Goal: Task Accomplishment & Management: Manage account settings

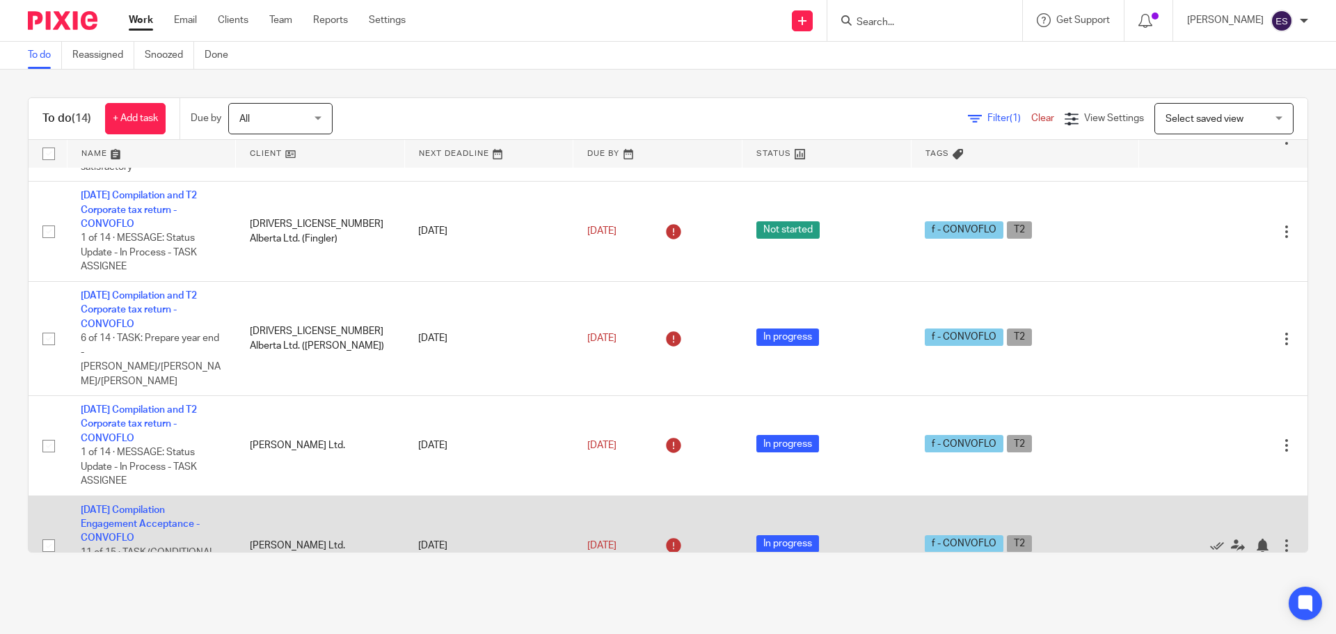
scroll to position [400, 0]
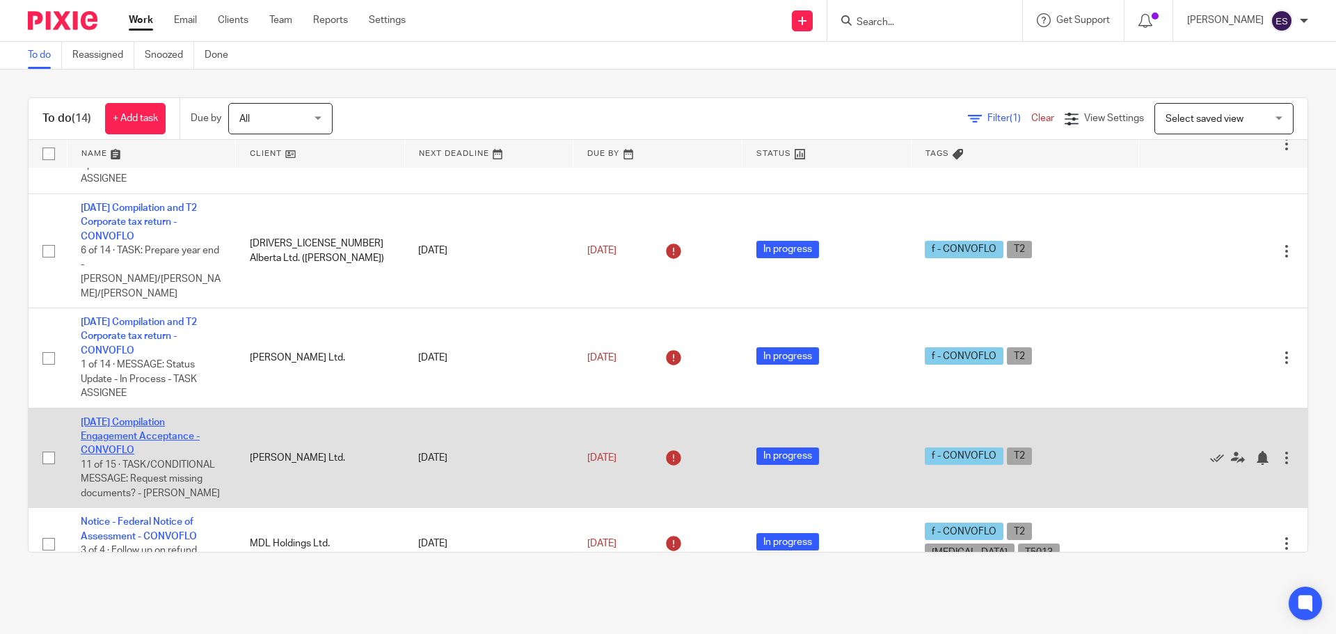
click at [132, 418] on link "2025-05-07 Compilation Engagement Acceptance - CONVOFLO" at bounding box center [140, 437] width 119 height 38
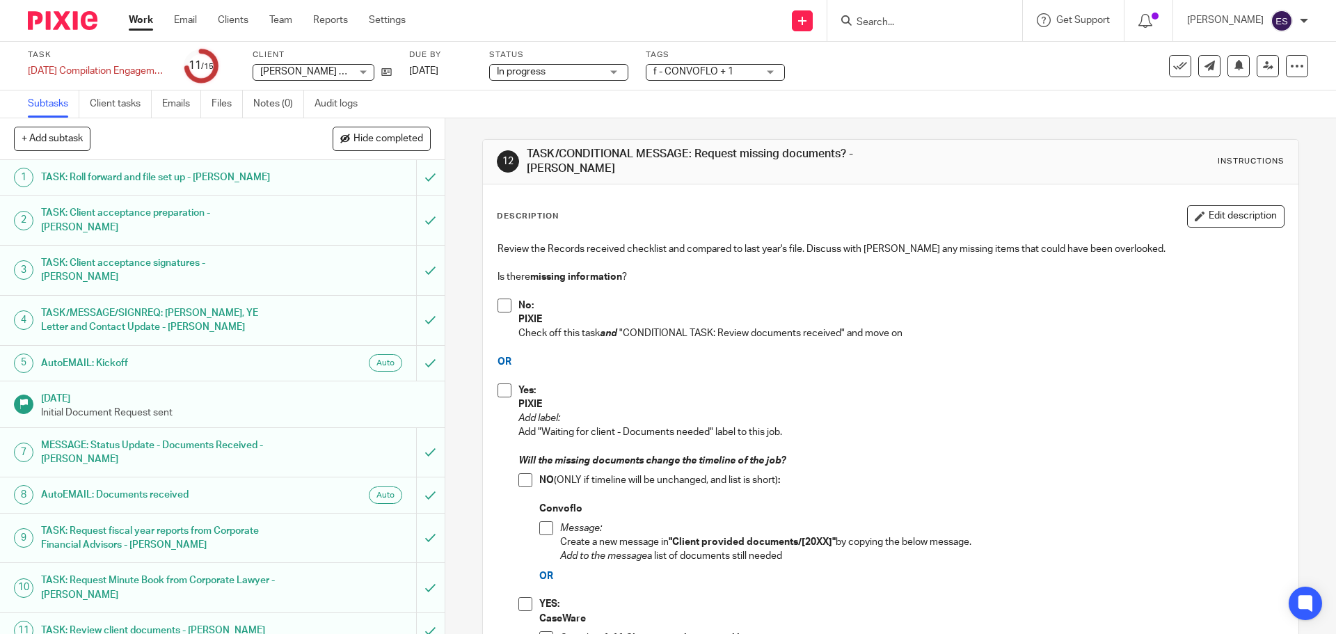
scroll to position [158, 0]
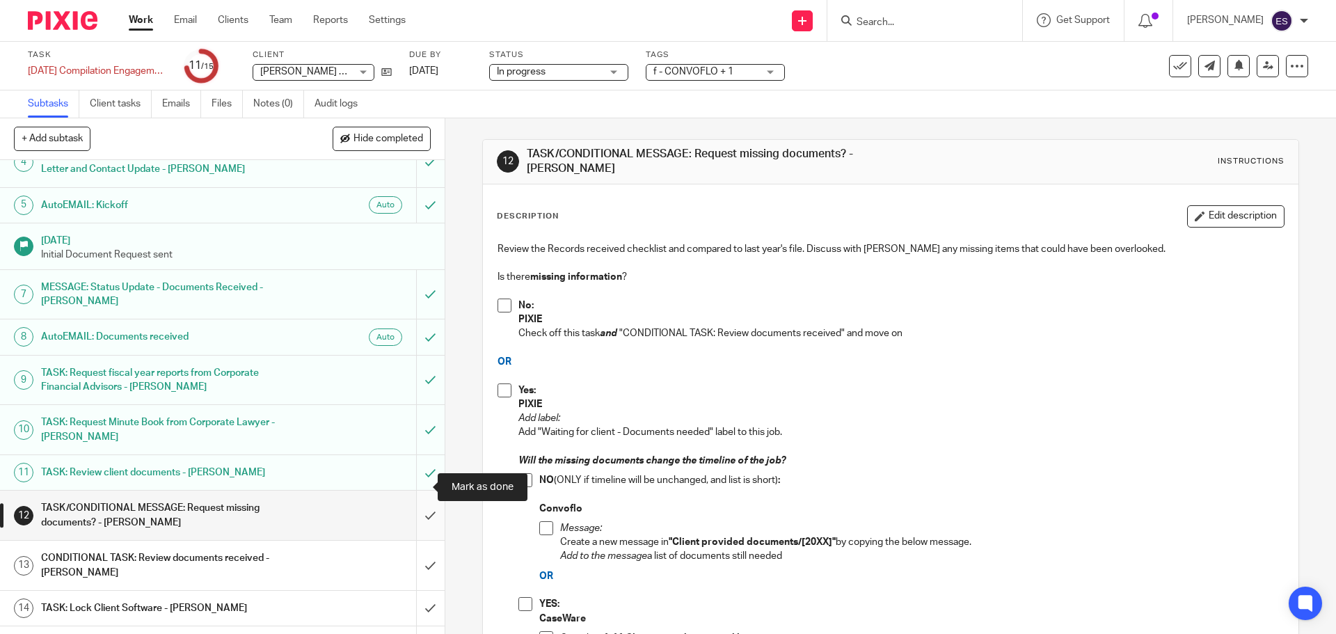
click at [419, 491] on input "submit" at bounding box center [222, 515] width 445 height 49
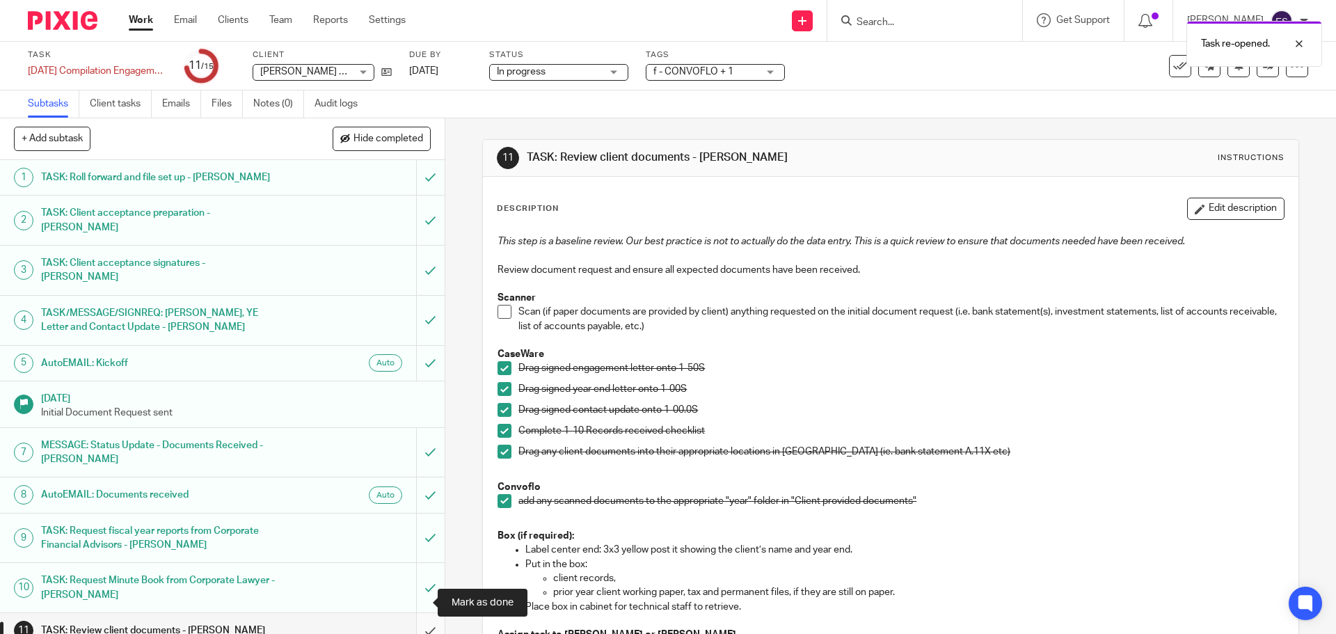
click at [415, 613] on input "submit" at bounding box center [222, 630] width 445 height 35
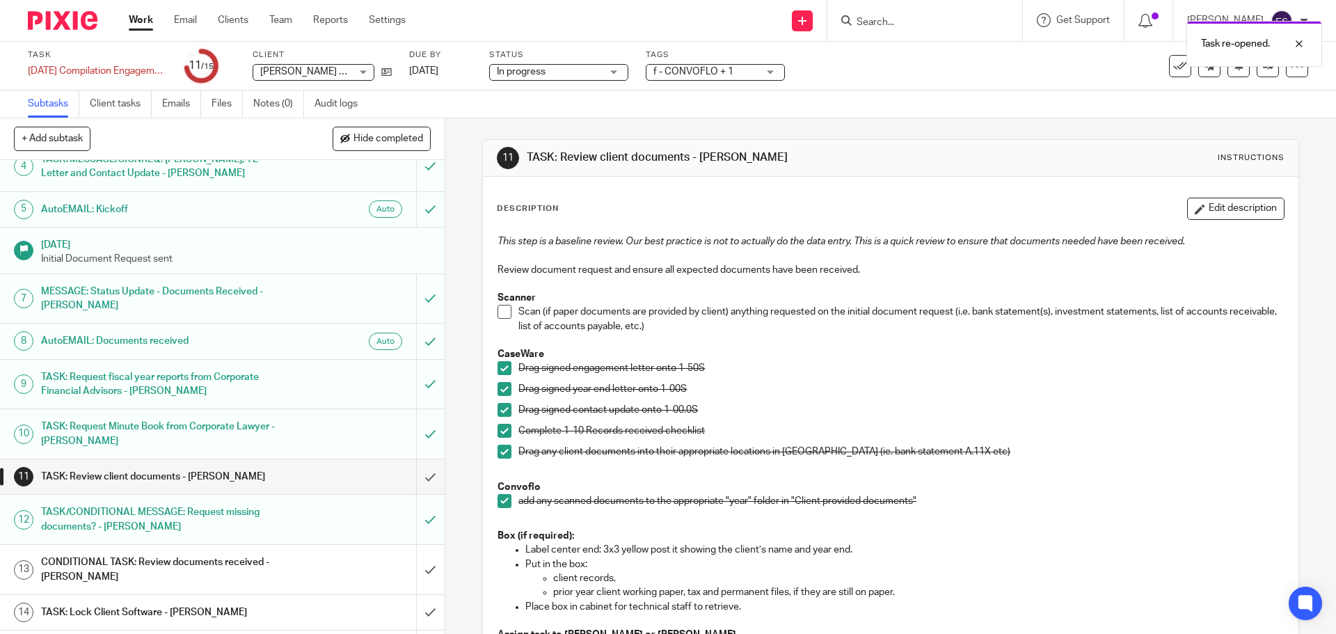
scroll to position [158, 0]
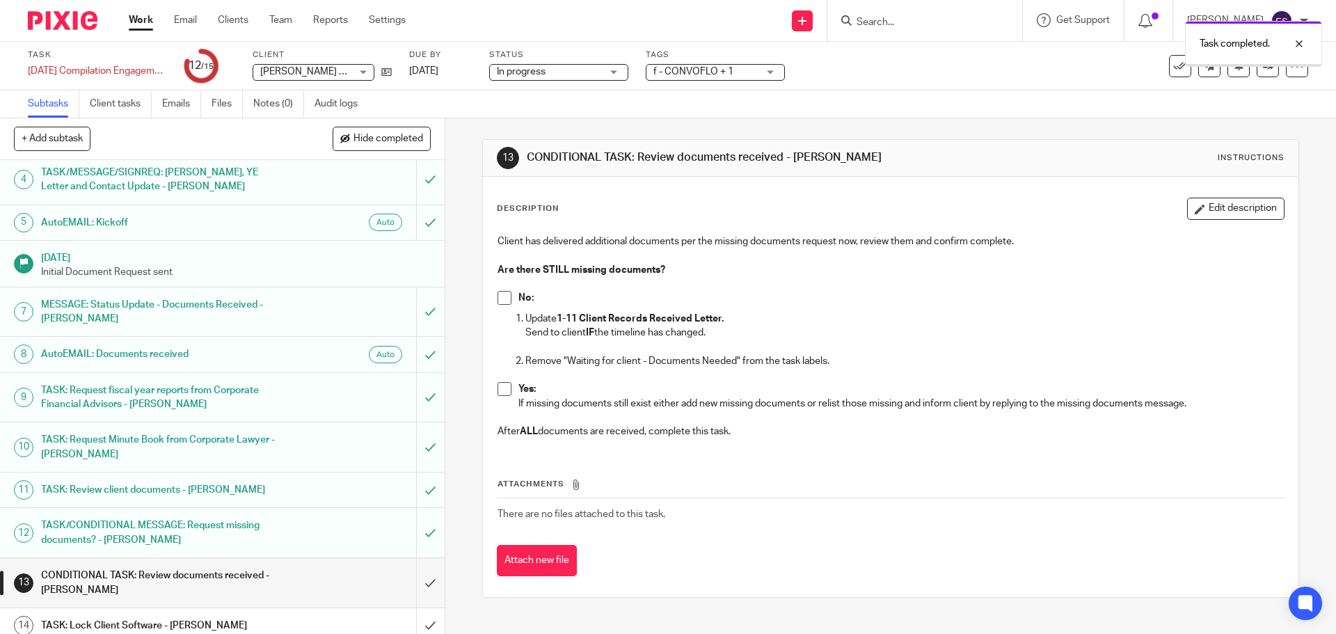
scroll to position [158, 0]
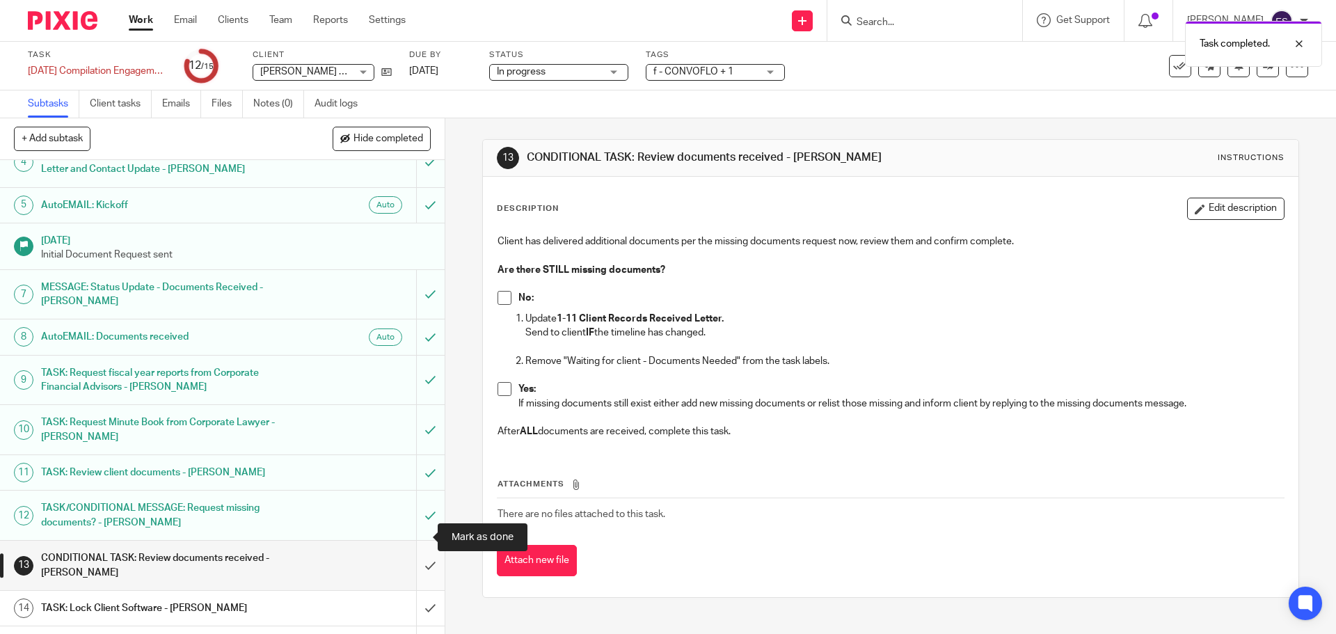
click at [404, 541] on input "submit" at bounding box center [222, 565] width 445 height 49
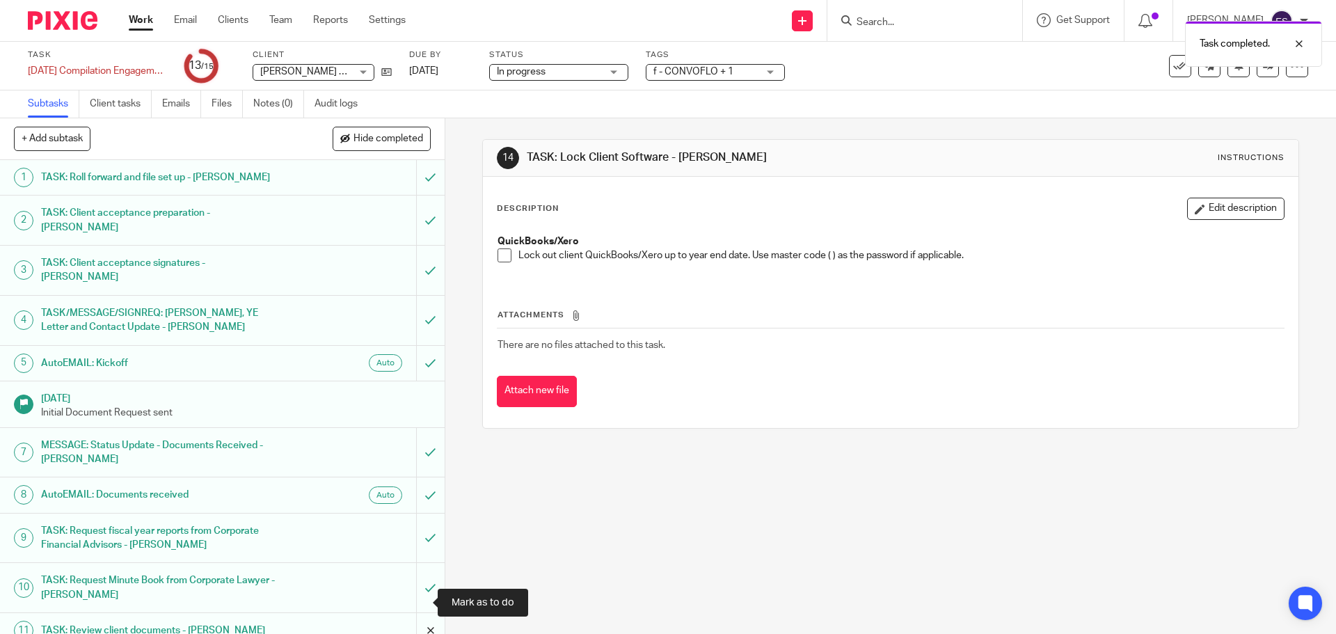
click at [413, 613] on input "submit" at bounding box center [222, 630] width 445 height 35
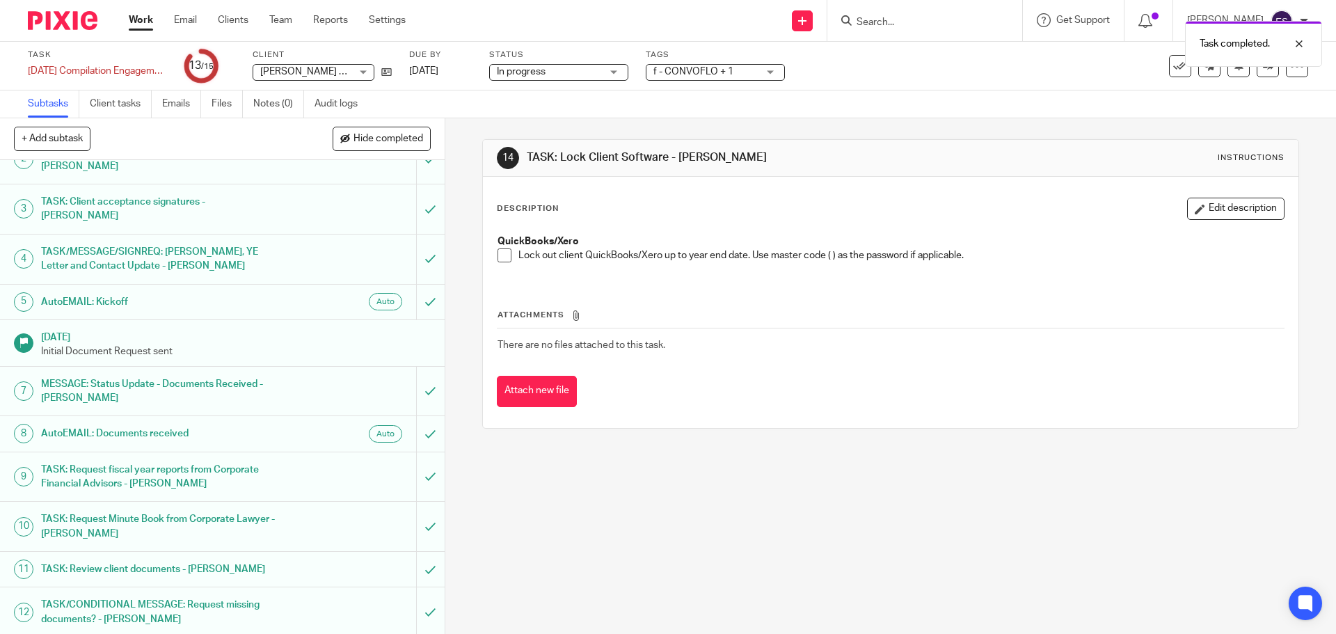
scroll to position [158, 0]
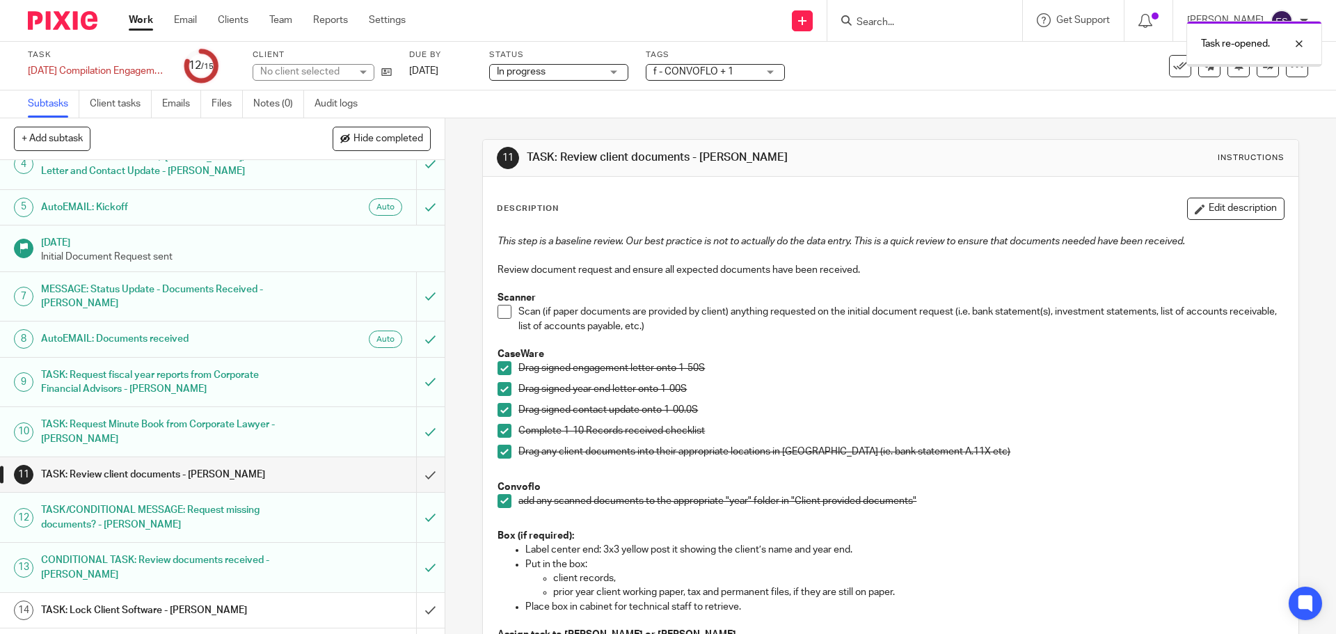
scroll to position [158, 0]
click at [410, 626] on input "submit" at bounding box center [222, 643] width 445 height 35
click at [413, 591] on input "submit" at bounding box center [222, 608] width 445 height 35
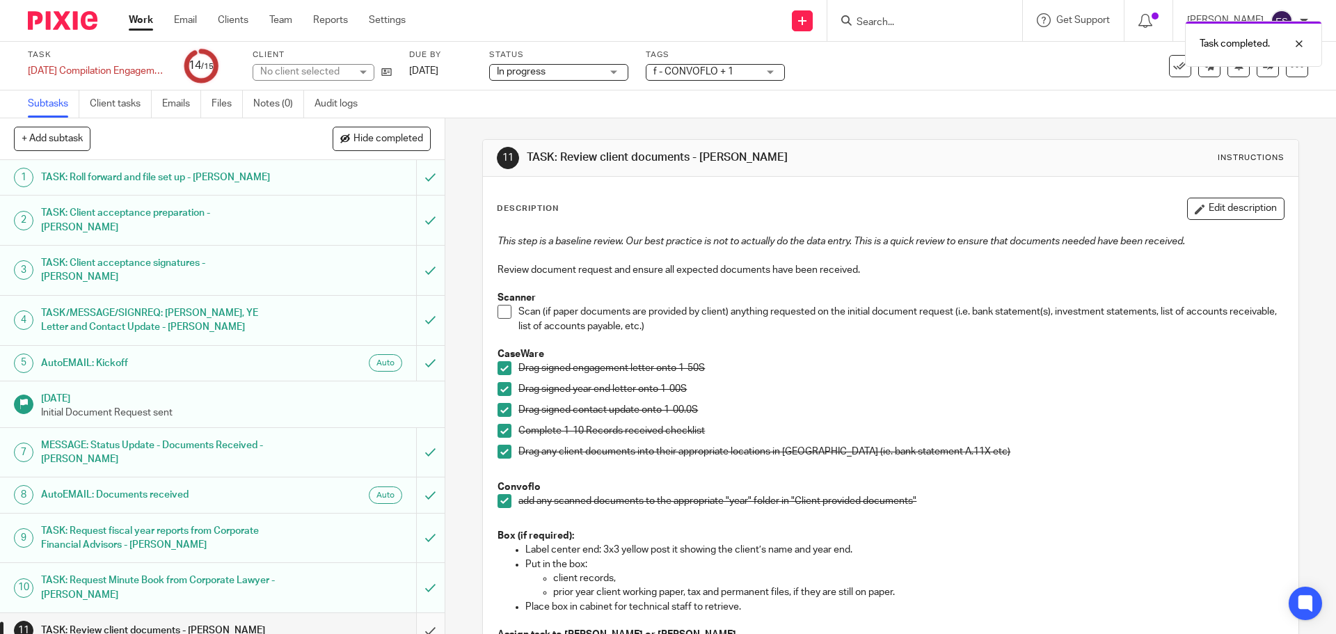
click at [417, 613] on input "submit" at bounding box center [222, 630] width 445 height 35
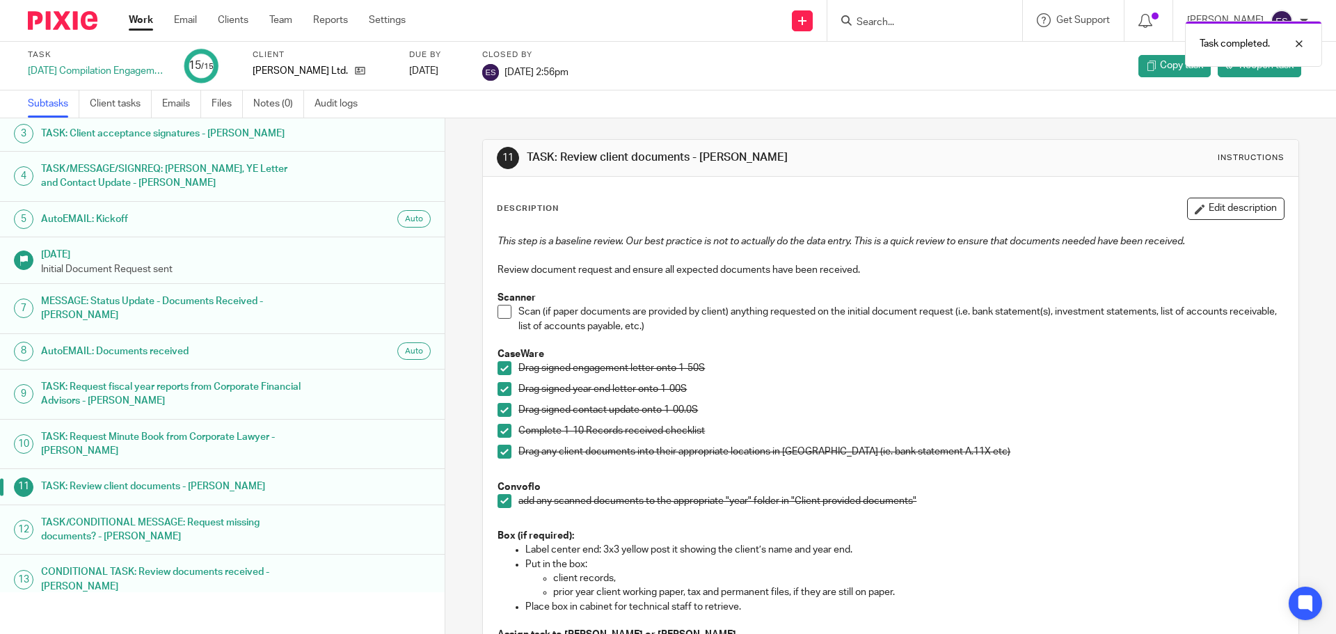
scroll to position [158, 0]
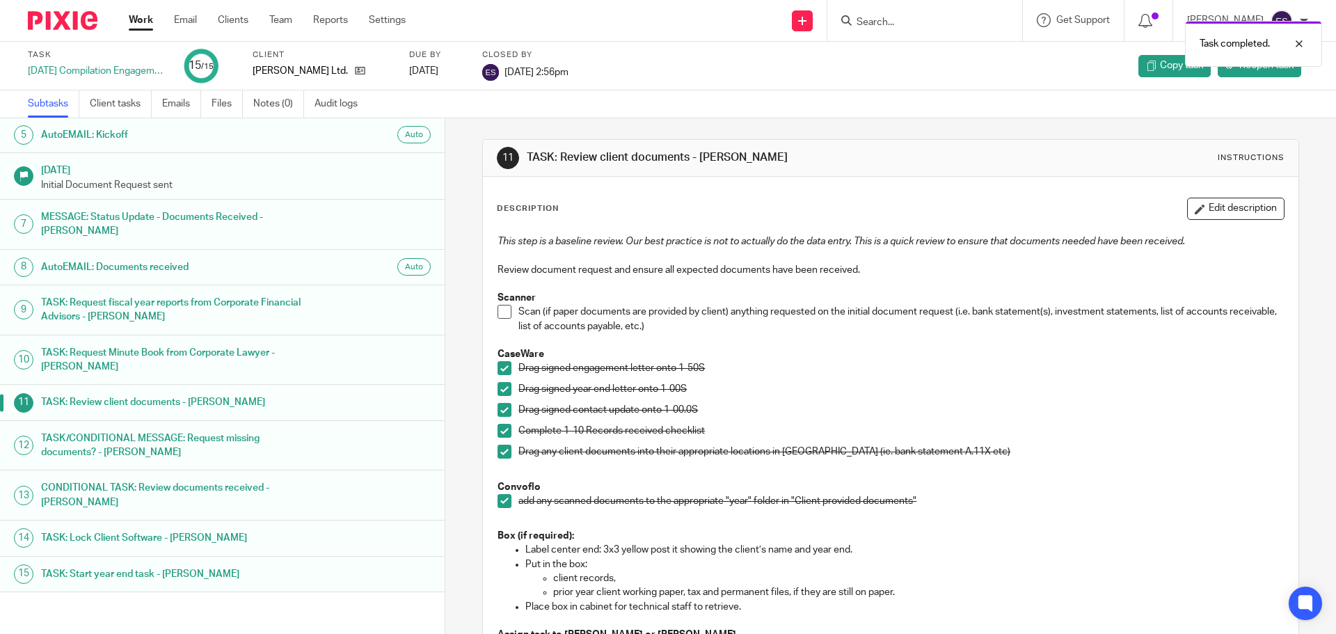
click at [145, 17] on link "Work" at bounding box center [141, 20] width 24 height 14
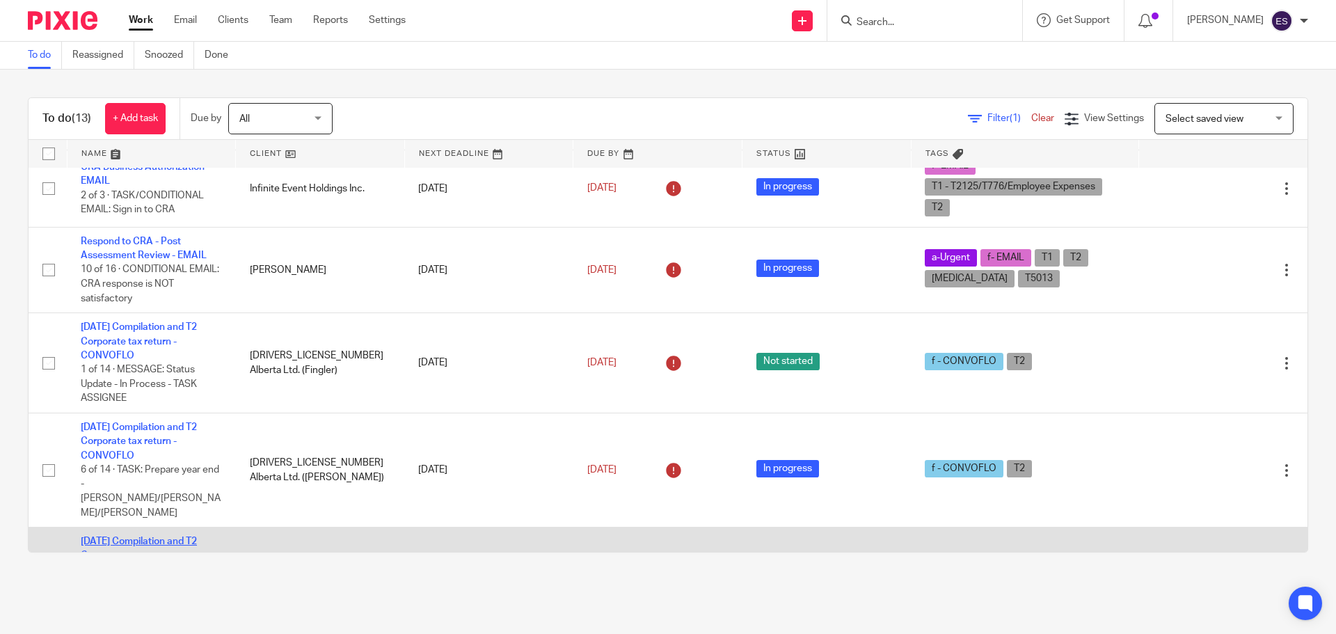
scroll to position [313, 0]
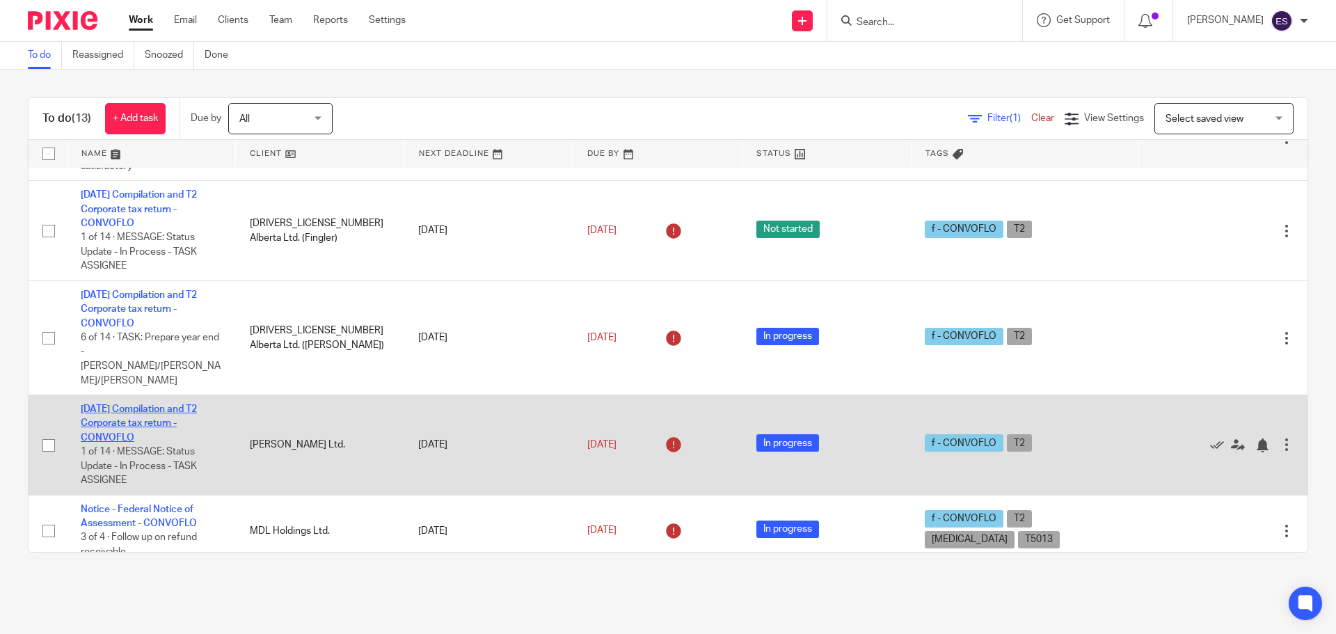
click at [119, 404] on link "[DATE] Compilation and T2 Corporate tax return - CONVOFLO" at bounding box center [139, 423] width 116 height 38
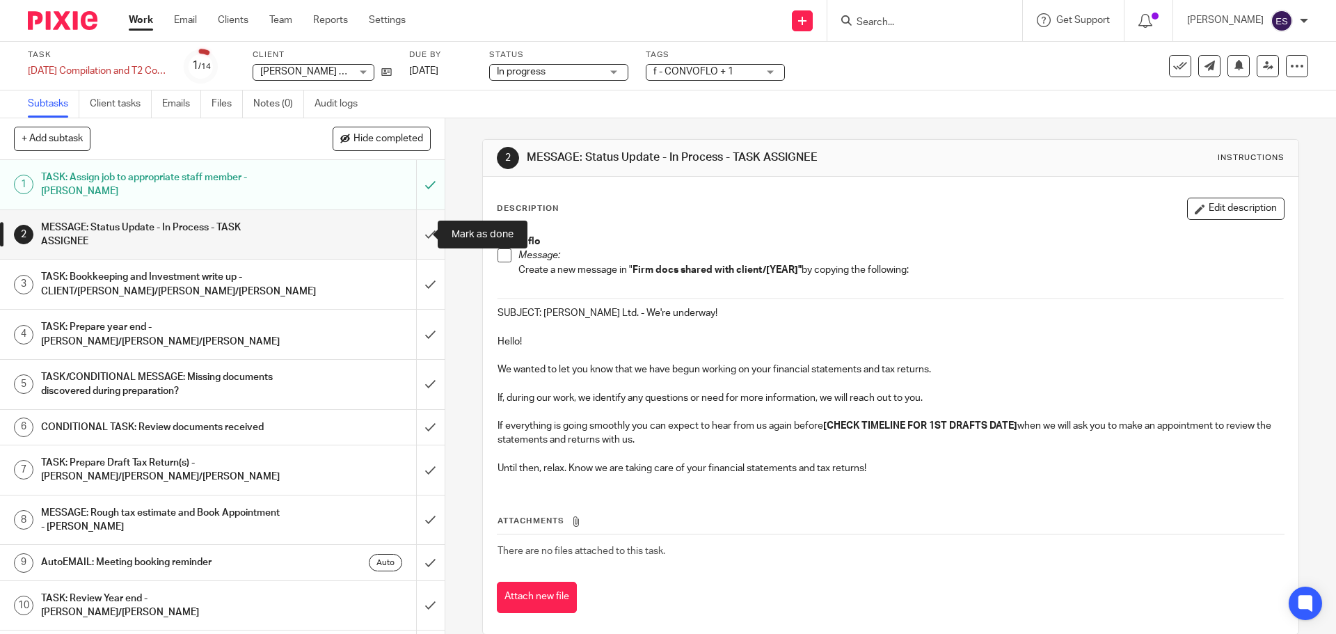
click at [420, 226] on input "submit" at bounding box center [222, 234] width 445 height 49
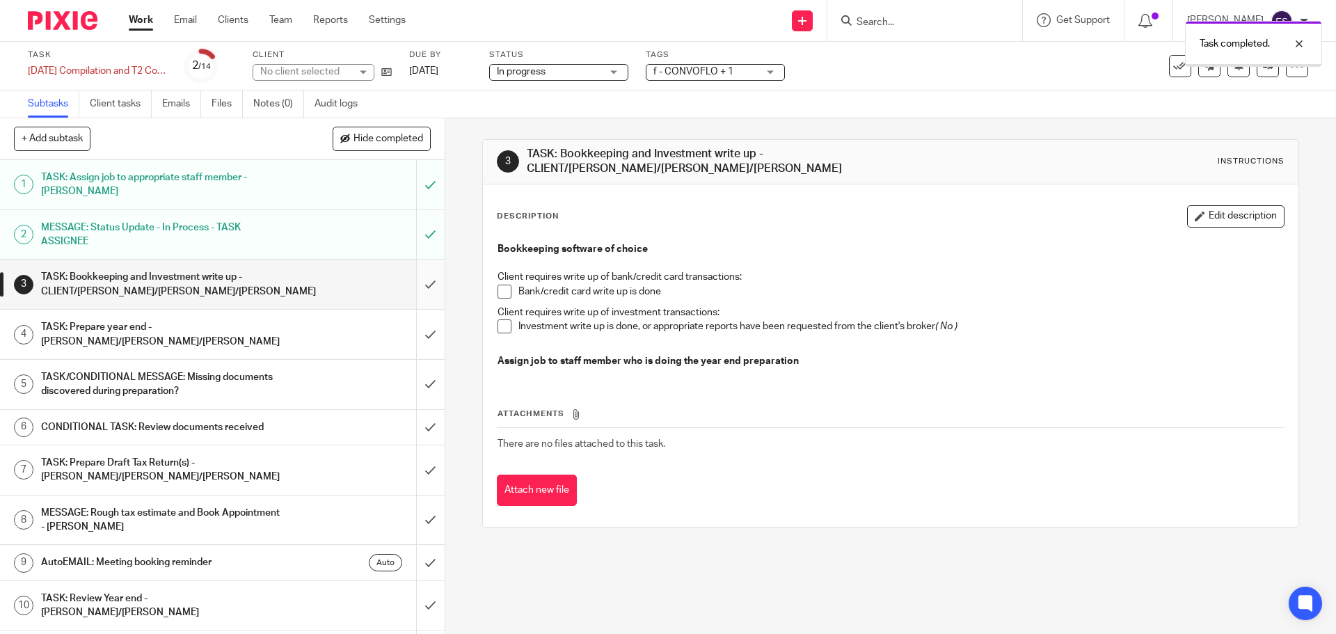
click at [413, 278] on input "submit" at bounding box center [222, 284] width 445 height 49
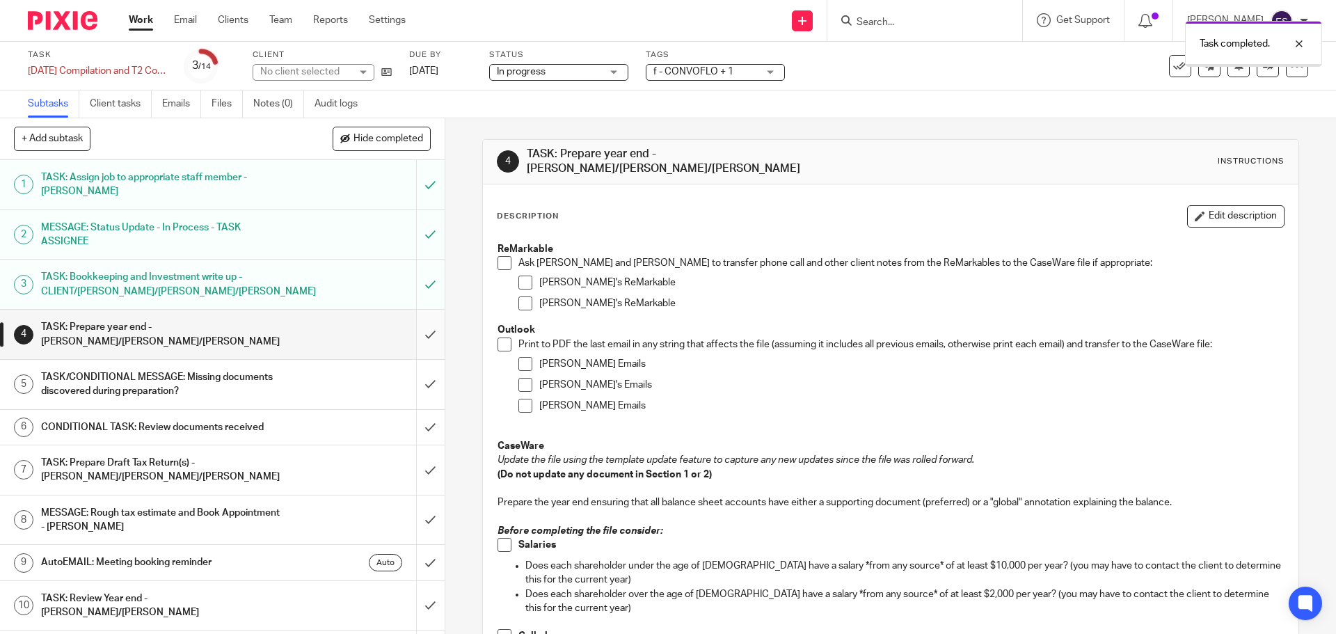
click at [420, 319] on input "submit" at bounding box center [222, 334] width 445 height 49
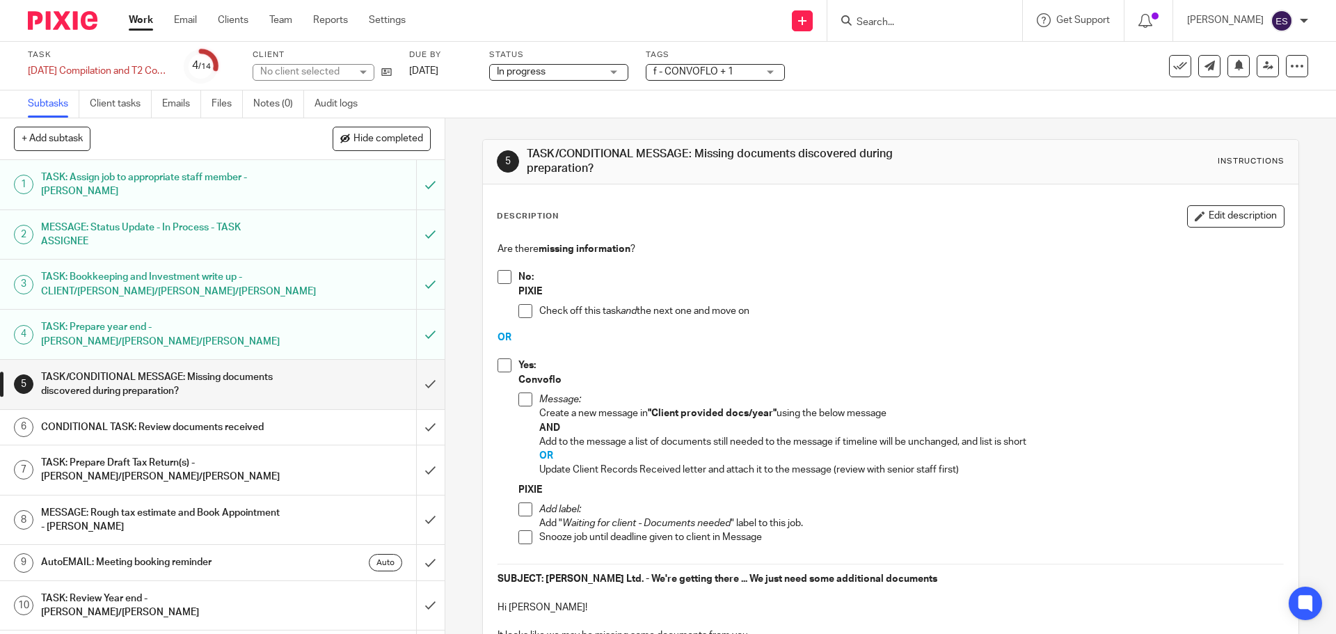
click at [417, 362] on input "submit" at bounding box center [222, 384] width 445 height 49
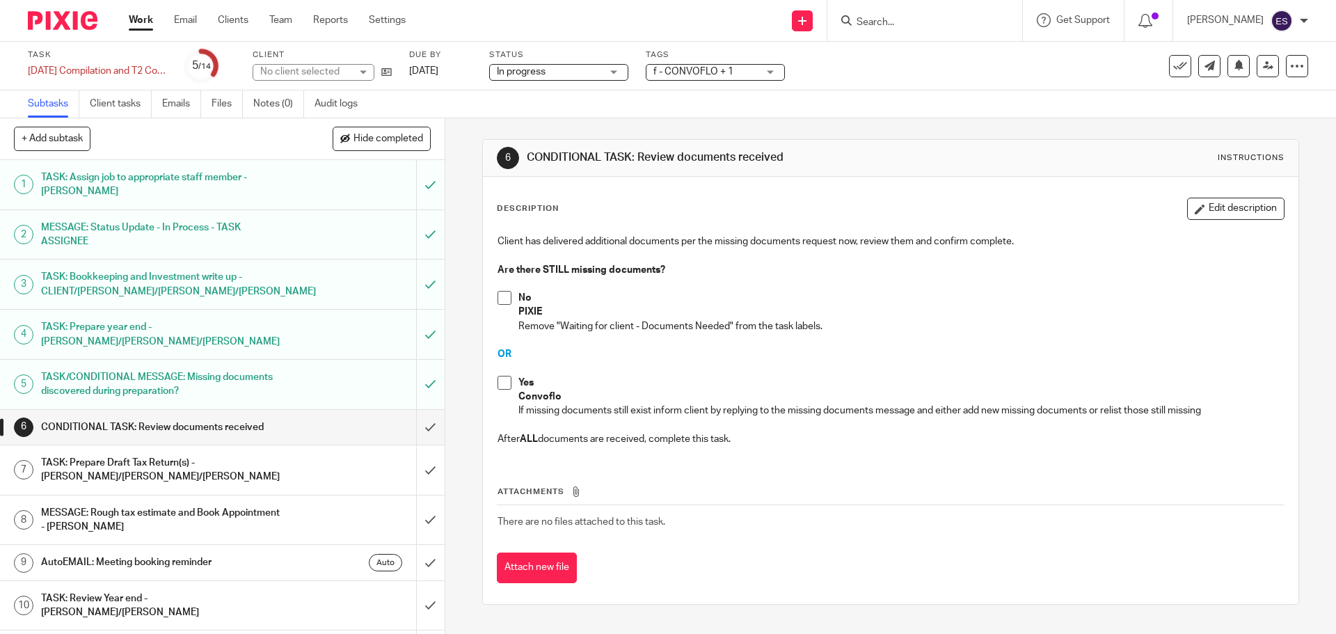
click at [411, 412] on input "submit" at bounding box center [222, 427] width 445 height 35
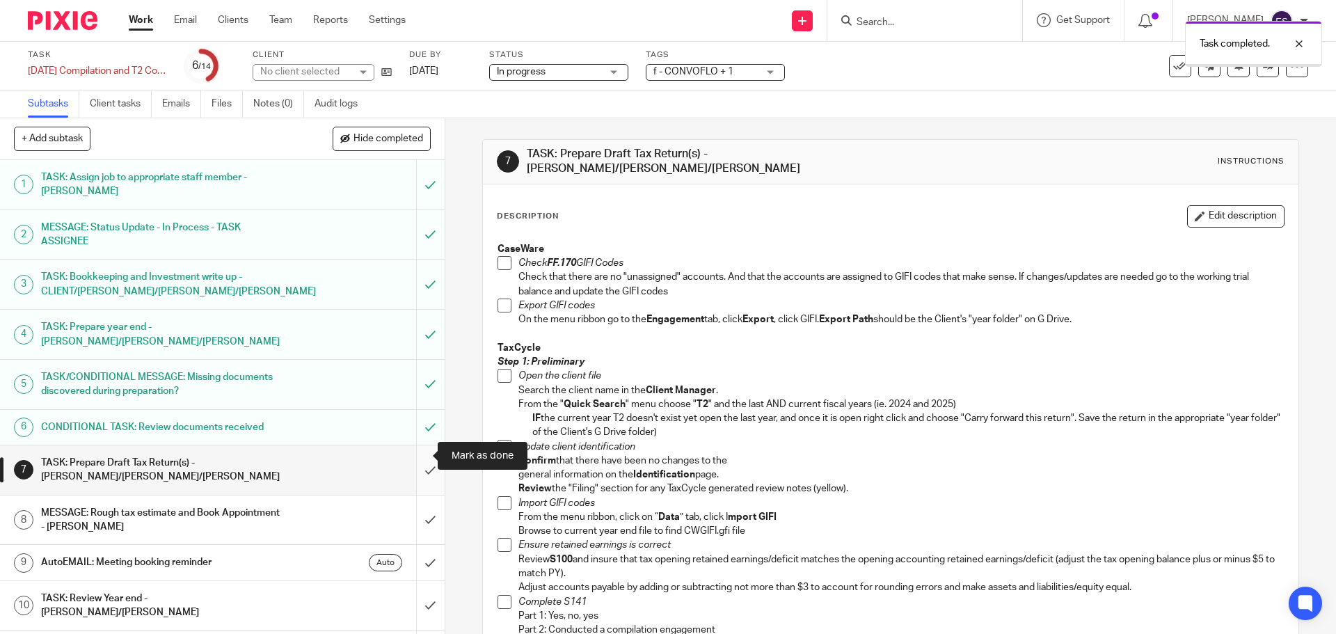
click at [411, 448] on input "submit" at bounding box center [222, 469] width 445 height 49
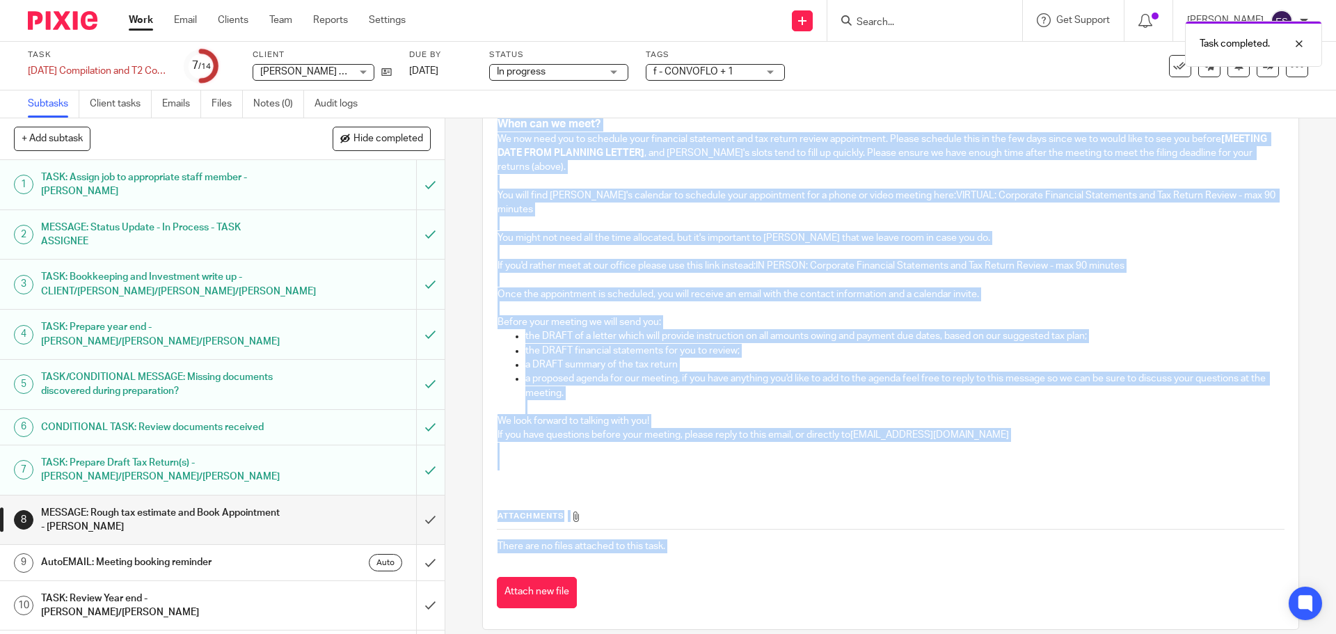
scroll to position [276, 0]
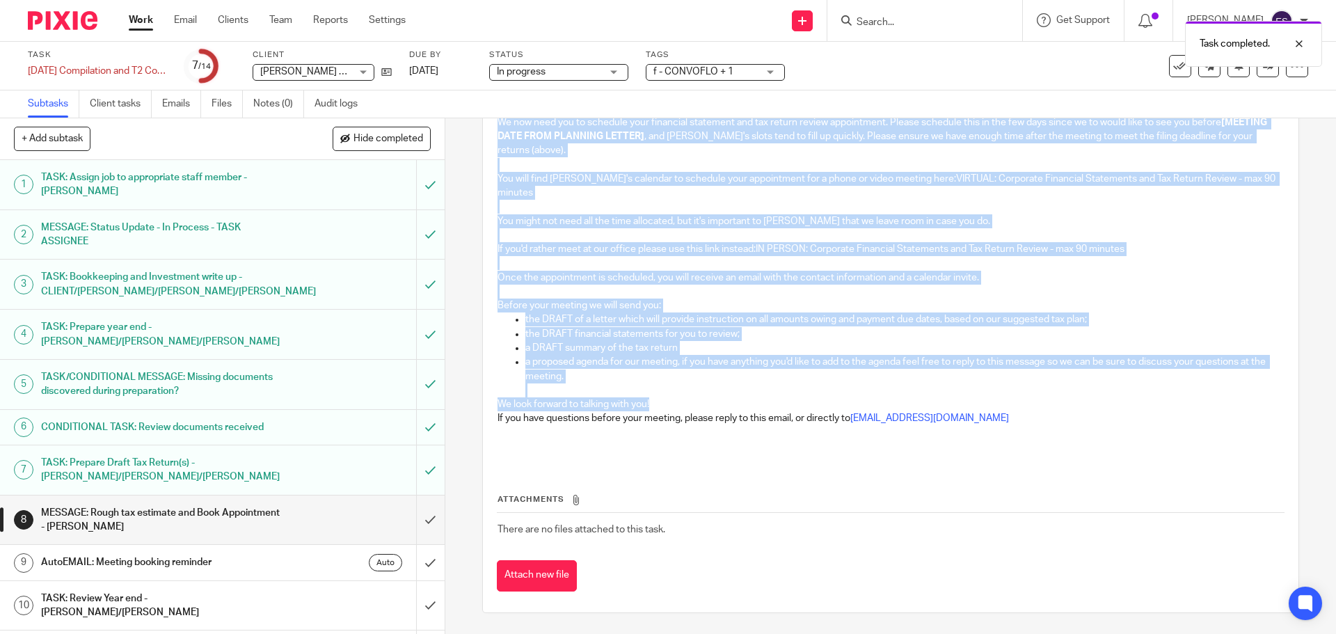
drag, startPoint x: 489, startPoint y: 302, endPoint x: 1019, endPoint y: 411, distance: 541.3
click at [1019, 411] on div "Convoflo Message: Create a new message in " Firm docs shared with client/[YEAR]…" at bounding box center [891, 207] width 800 height 513
copy div "SUBJECT: Financial Statement and Tax Return Review Hello! We have prepared a ro…"
click at [405, 501] on input "submit" at bounding box center [222, 519] width 445 height 49
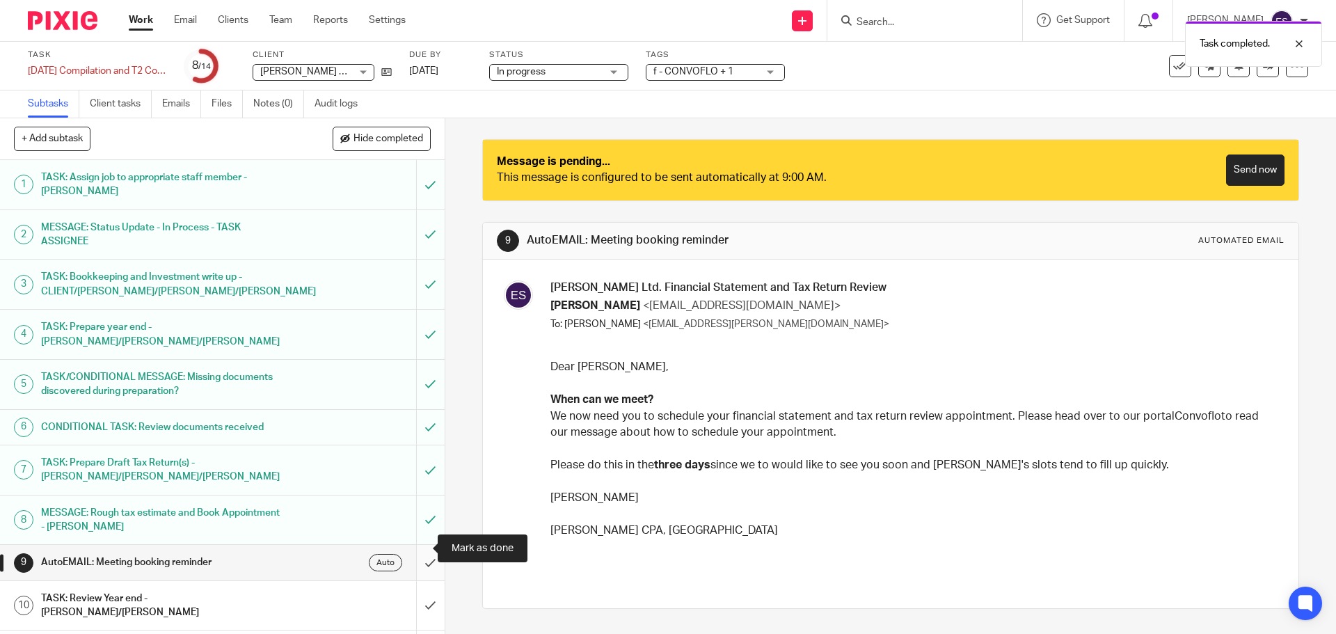
click at [416, 547] on input "submit" at bounding box center [222, 562] width 445 height 35
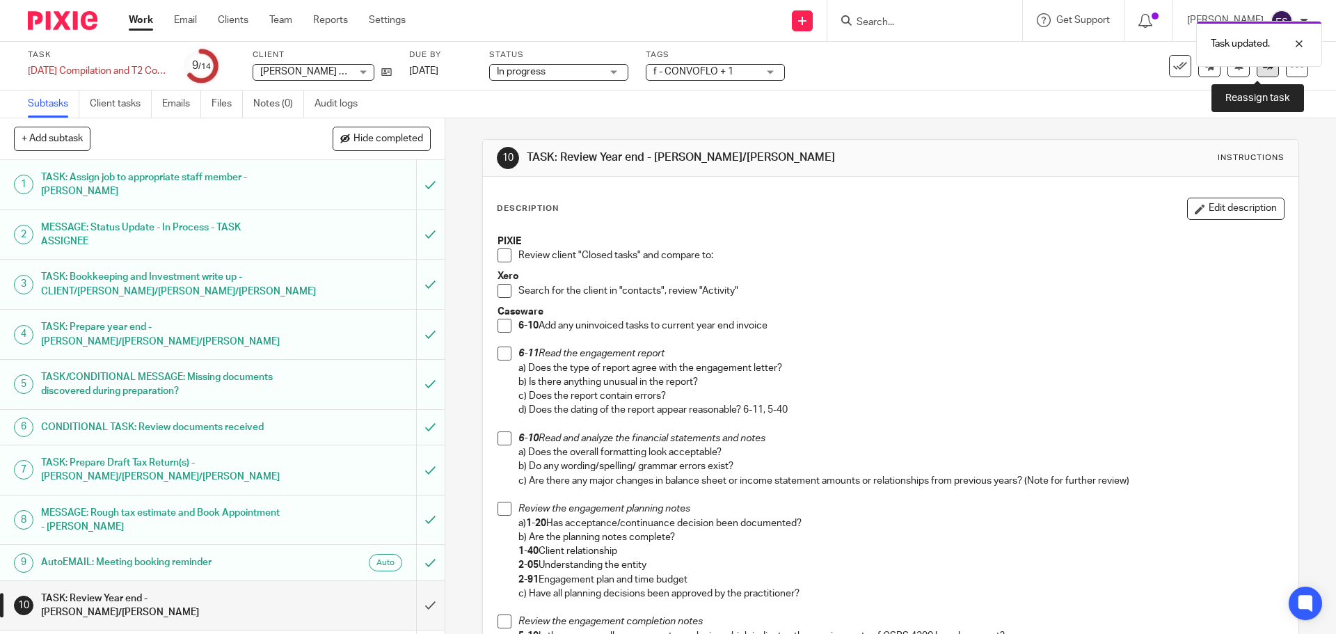
click at [1263, 70] on icon at bounding box center [1268, 66] width 10 height 10
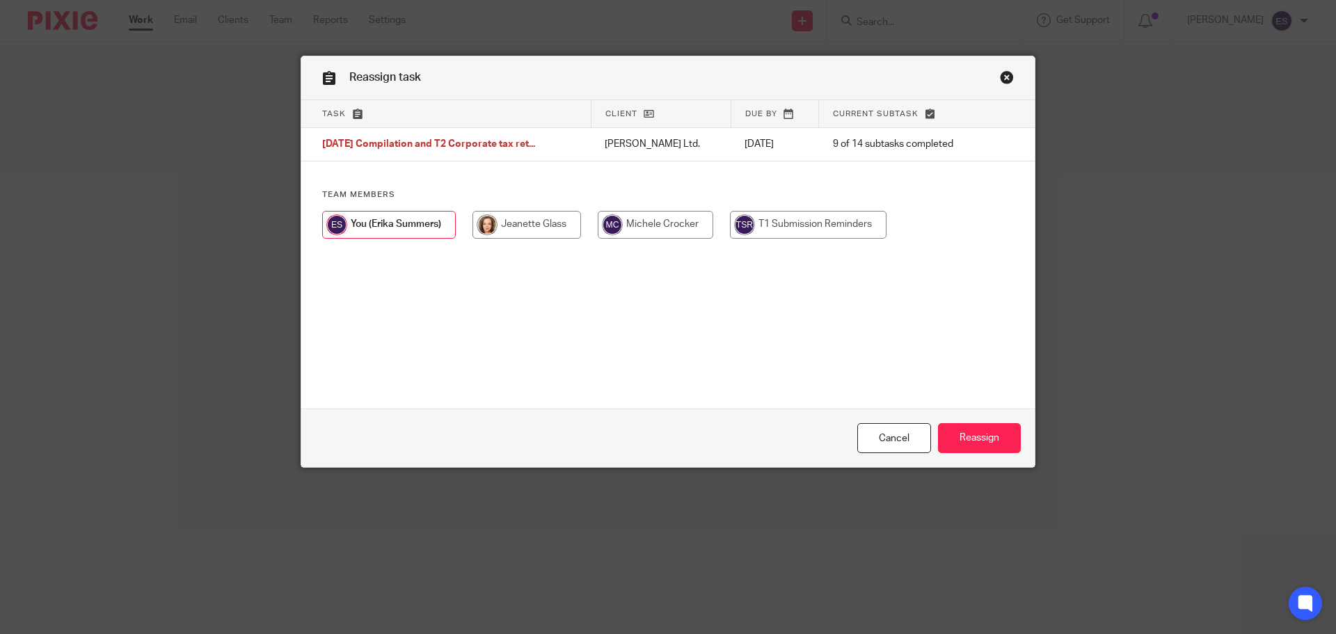
click at [535, 228] on input "radio" at bounding box center [527, 225] width 109 height 28
radio input "true"
click at [938, 436] on input "Reassign" at bounding box center [979, 438] width 83 height 30
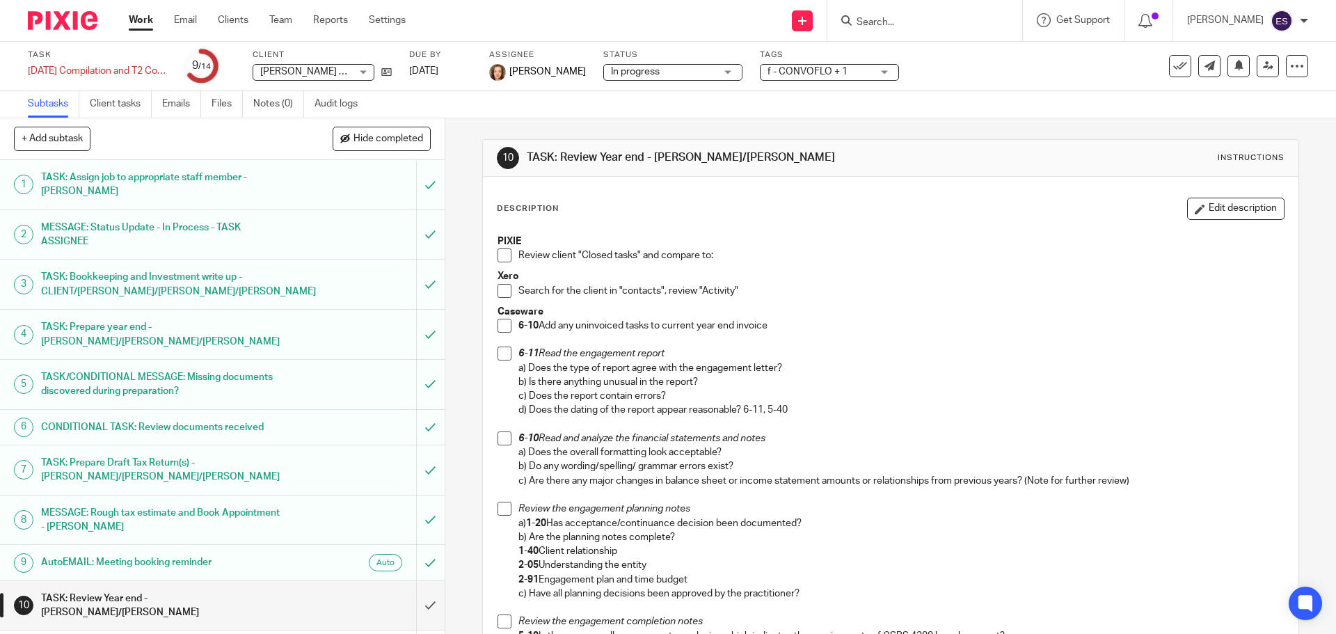
click at [143, 23] on link "Work" at bounding box center [141, 20] width 24 height 14
